Goal: Task Accomplishment & Management: Manage account settings

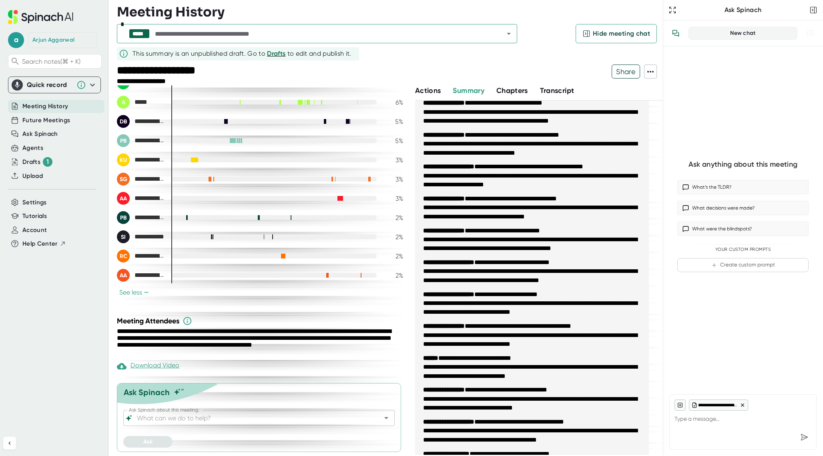
scroll to position [1109, 0]
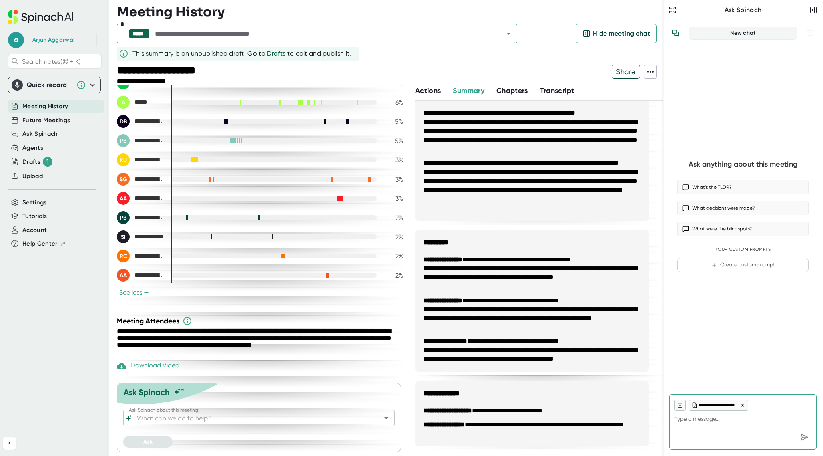
click at [55, 106] on span "Meeting History" at bounding box center [45, 106] width 46 height 9
click at [50, 120] on span "Future Meetings" at bounding box center [46, 120] width 48 height 9
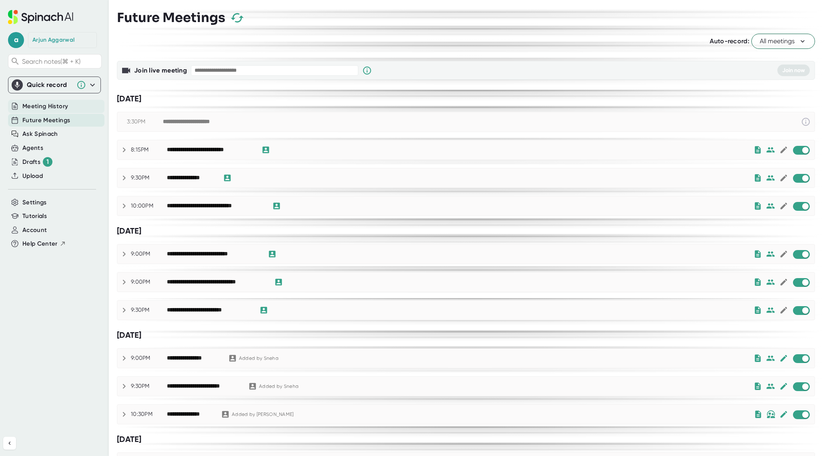
click at [50, 108] on span "Meeting History" at bounding box center [45, 106] width 46 height 9
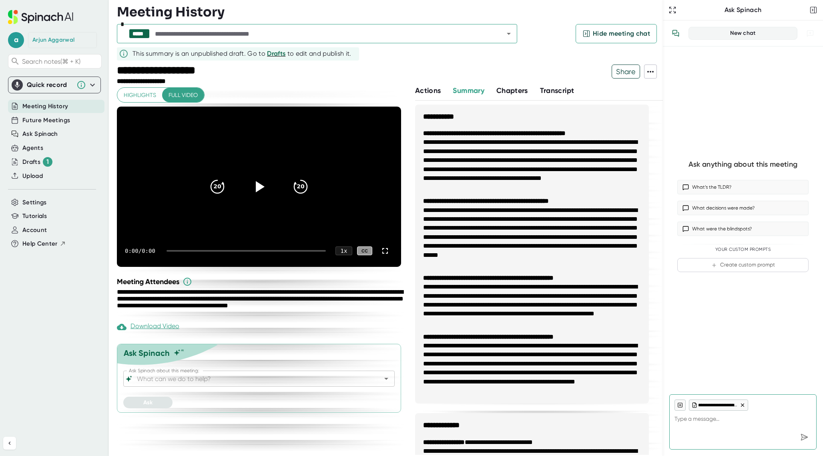
type textarea "x"
click at [243, 71] on div at bounding box center [414, 74] width 396 height 21
click at [272, 56] on span "Drafts" at bounding box center [276, 54] width 19 height 8
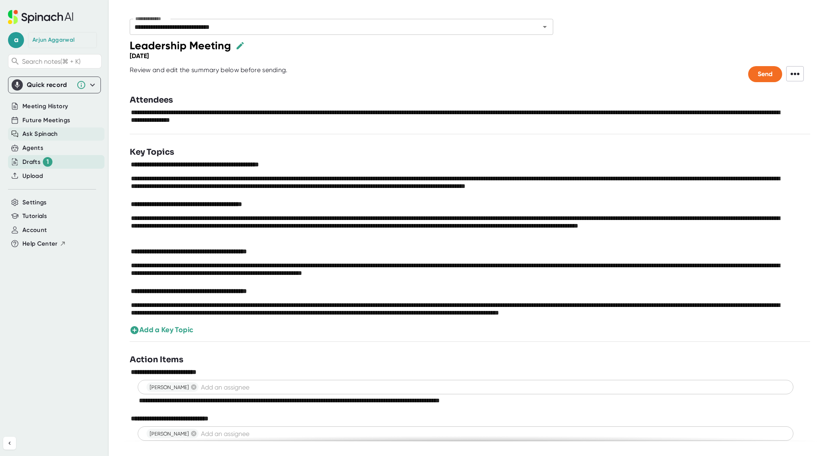
click at [33, 133] on span "Ask Spinach" at bounding box center [40, 133] width 36 height 9
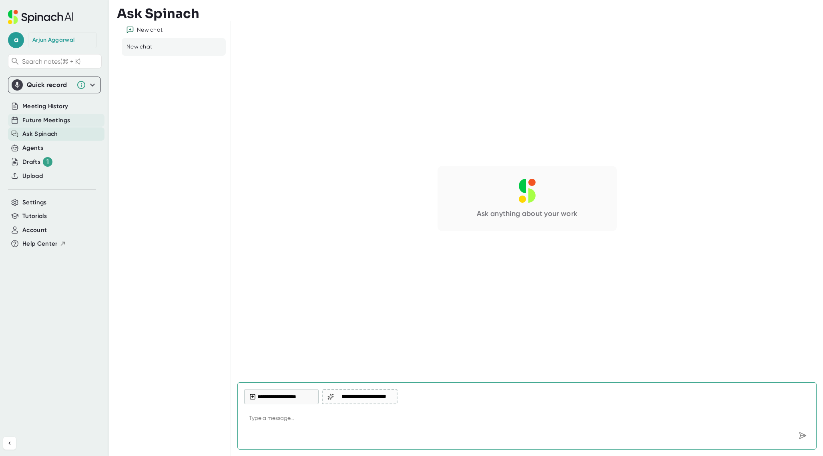
type textarea "x"
click at [64, 115] on div "Future Meetings" at bounding box center [56, 120] width 97 height 13
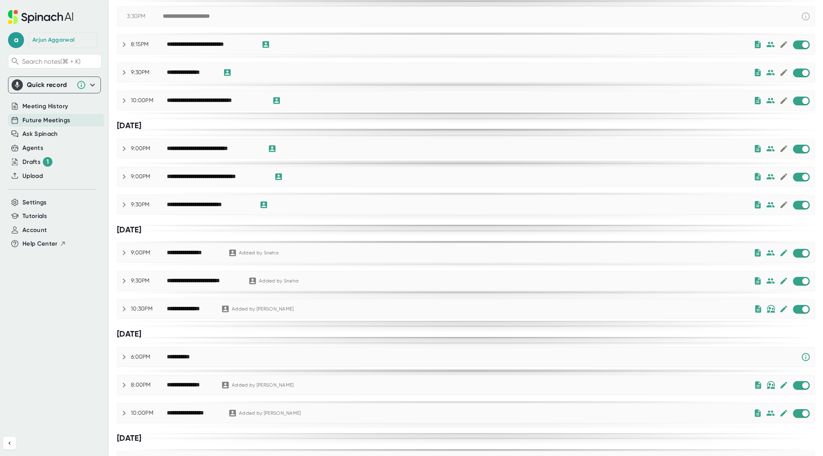
scroll to position [111, 0]
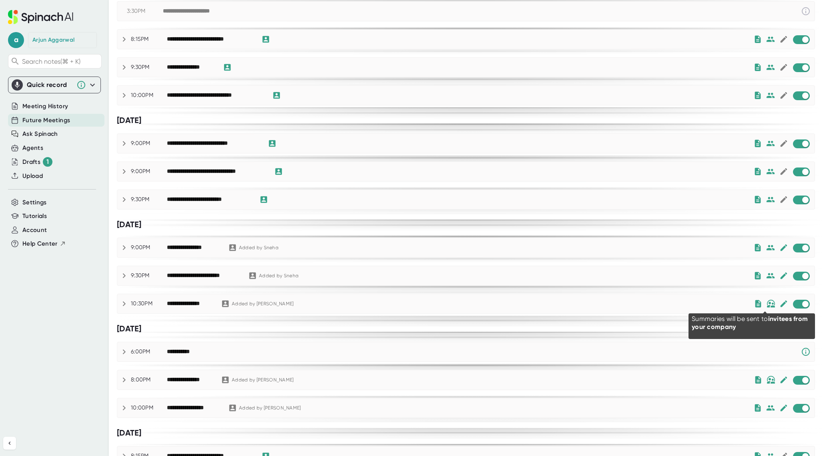
click at [767, 305] on img at bounding box center [771, 304] width 9 height 8
click at [768, 305] on icon at bounding box center [771, 304] width 6 height 6
click at [767, 305] on icon at bounding box center [771, 303] width 8 height 5
click at [768, 305] on icon at bounding box center [771, 304] width 6 height 6
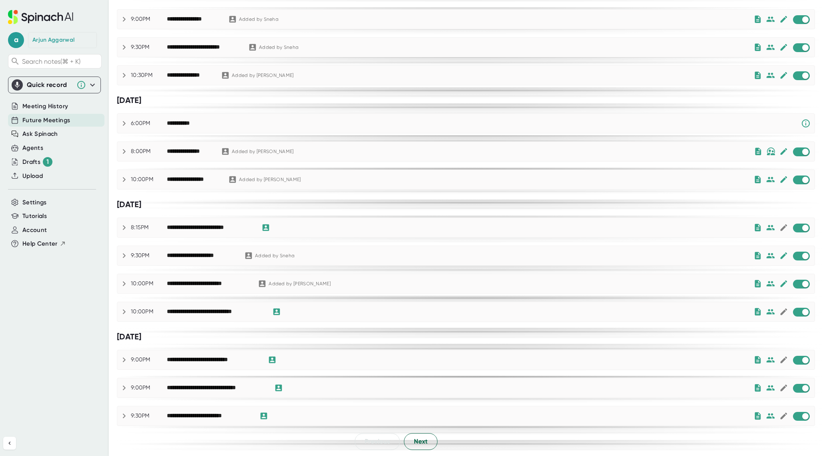
scroll to position [0, 0]
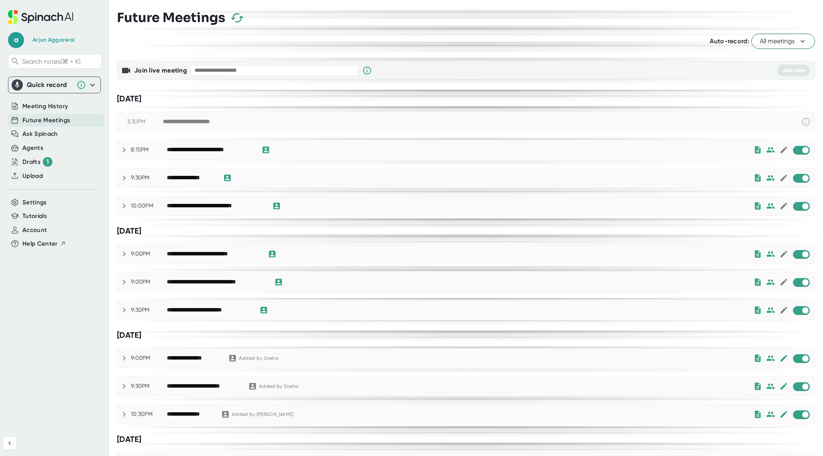
click at [128, 149] on icon at bounding box center [124, 150] width 10 height 10
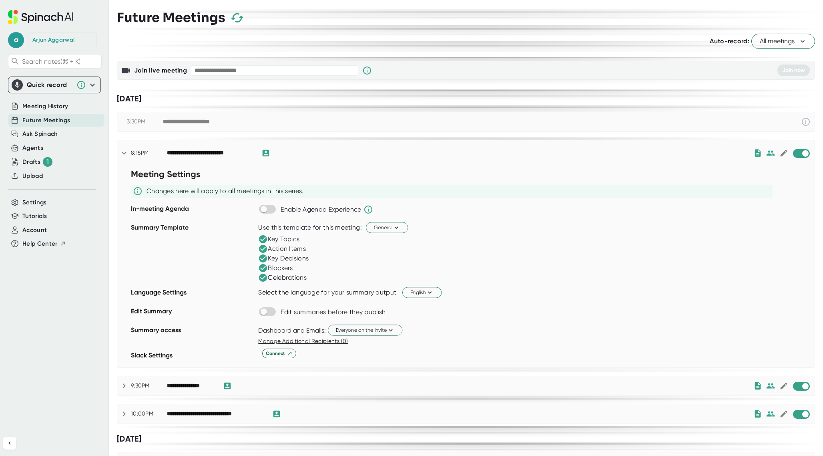
click at [127, 149] on icon at bounding box center [124, 153] width 10 height 10
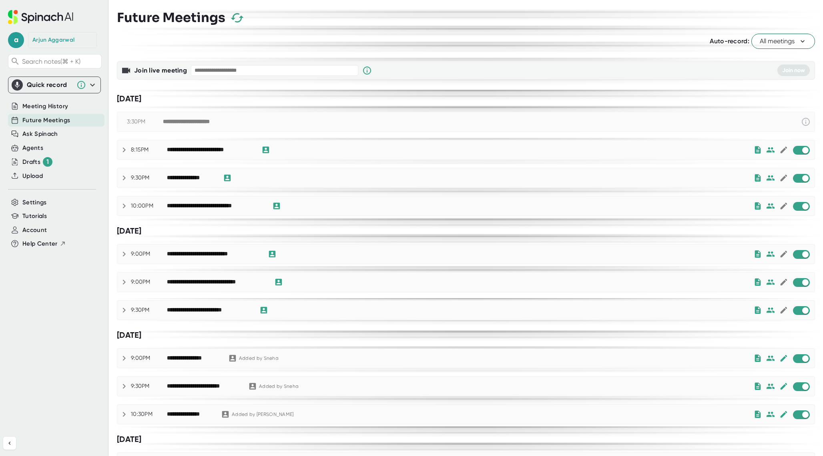
click at [154, 71] on b "Join live meeting" at bounding box center [160, 70] width 53 height 8
click at [19, 40] on span "a" at bounding box center [16, 40] width 16 height 16
click at [38, 29] on div at bounding box center [411, 228] width 823 height 456
click at [54, 17] on icon at bounding box center [40, 17] width 65 height 14
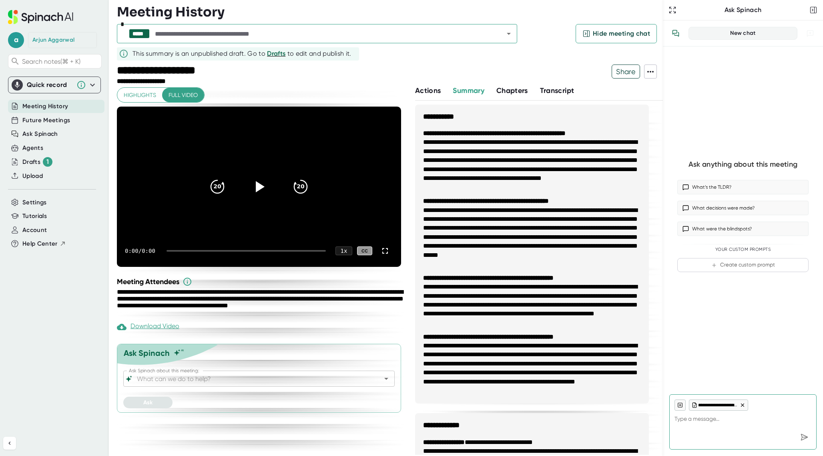
click at [54, 17] on icon at bounding box center [40, 17] width 65 height 14
type textarea "x"
click at [37, 202] on span "Settings" at bounding box center [34, 202] width 24 height 9
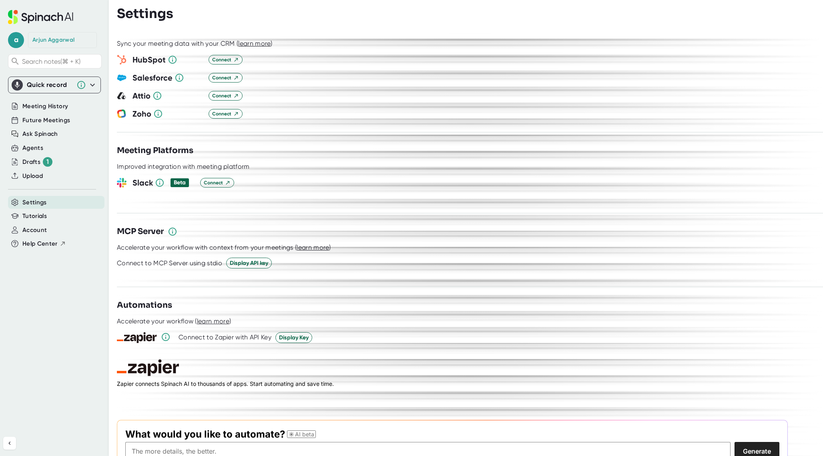
scroll to position [928, 0]
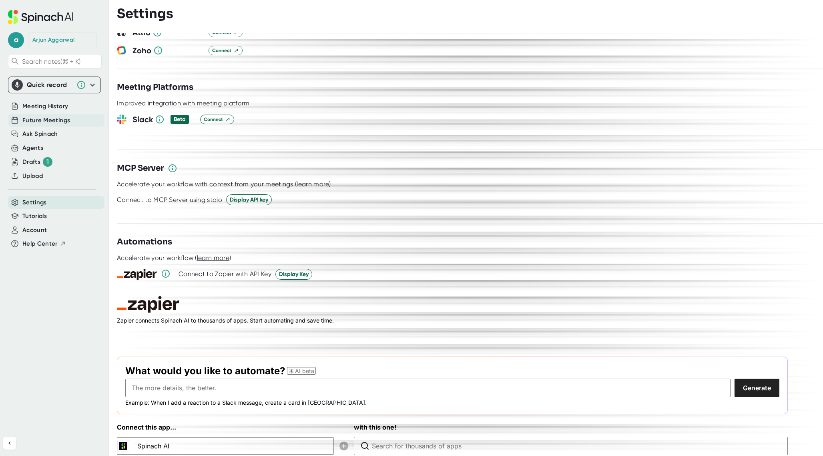
click at [39, 121] on span "Future Meetings" at bounding box center [46, 120] width 48 height 9
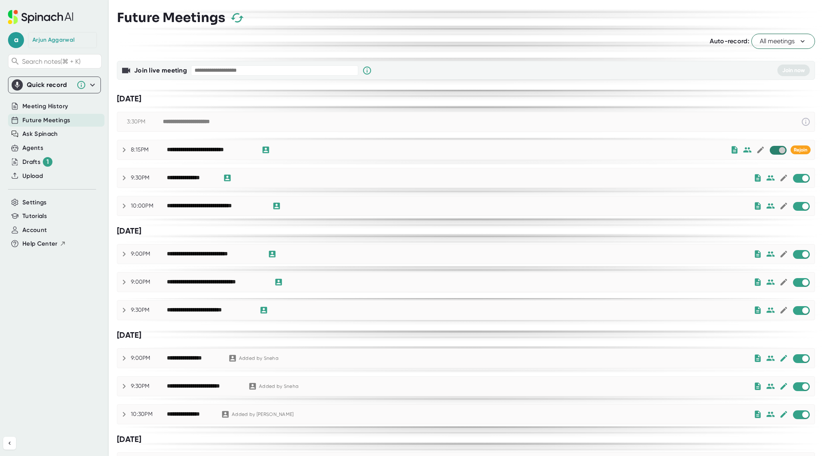
click at [771, 151] on input "checkbox" at bounding box center [782, 150] width 23 height 7
checkbox input "true"
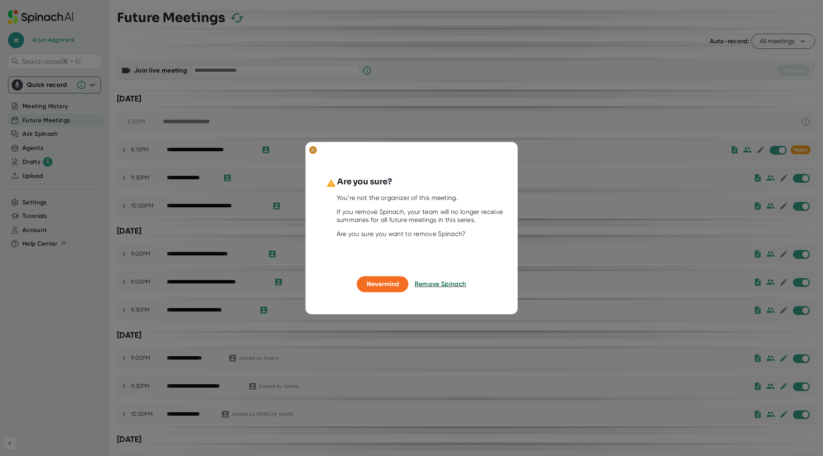
click at [311, 149] on ellipse at bounding box center [313, 150] width 8 height 8
